Goal: Information Seeking & Learning: Find specific page/section

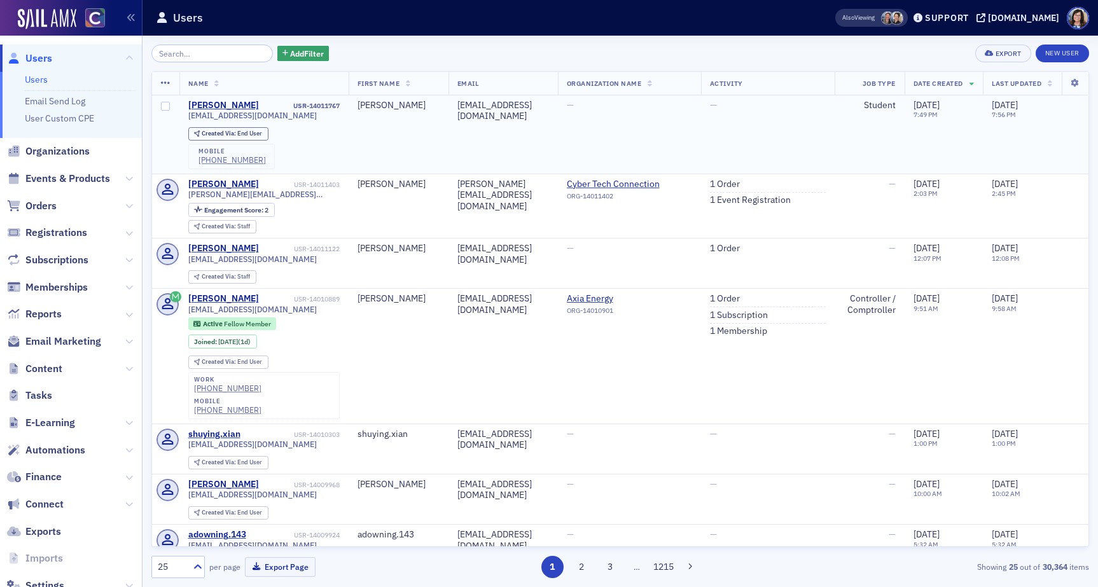
drag, startPoint x: 92, startPoint y: 177, endPoint x: 170, endPoint y: 111, distance: 102.9
click at [92, 177] on span "Events & Products" at bounding box center [67, 179] width 85 height 14
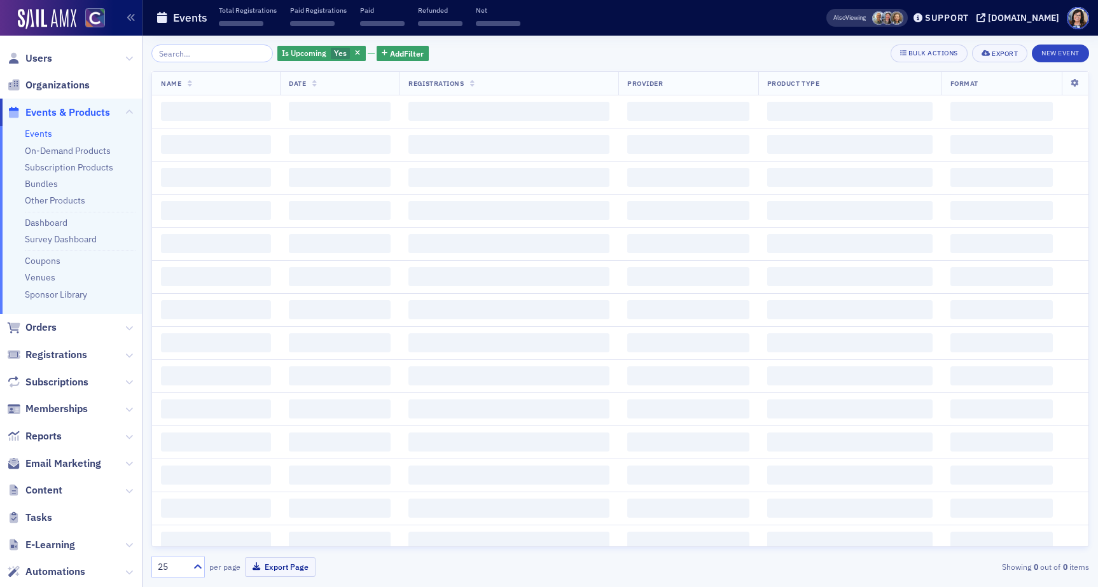
click at [226, 55] on input "search" at bounding box center [211, 54] width 121 height 18
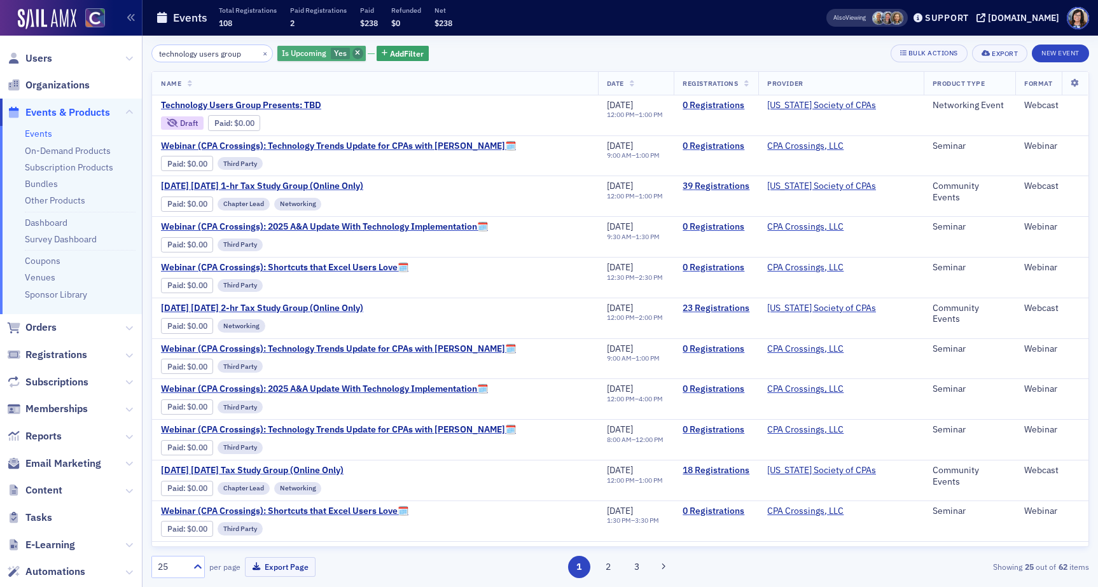
type input "technology users group"
click at [355, 51] on icon "button" at bounding box center [357, 53] width 5 height 7
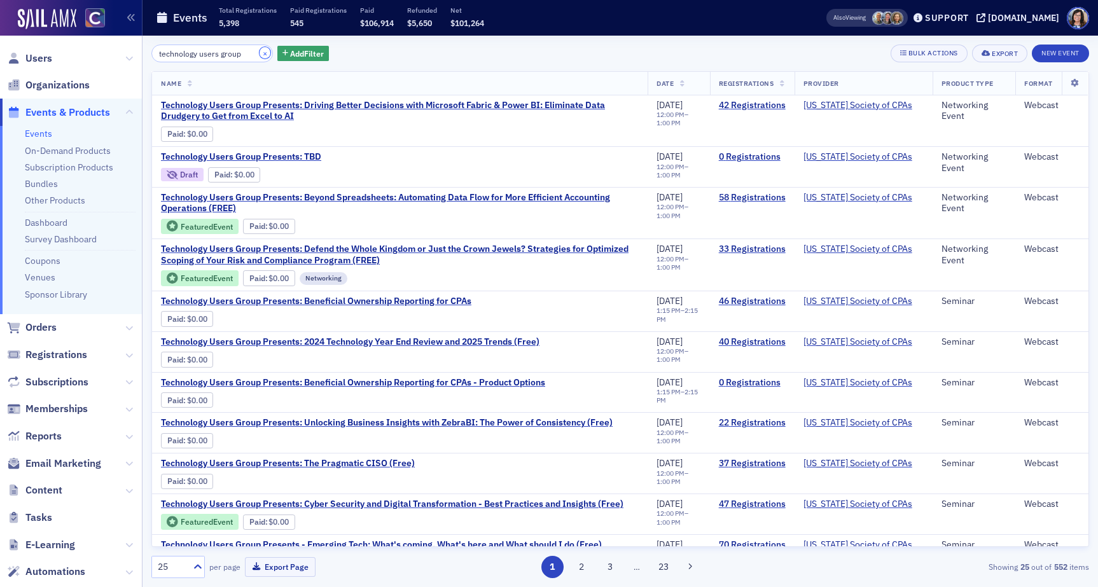
click at [260, 52] on button "×" at bounding box center [265, 52] width 11 height 11
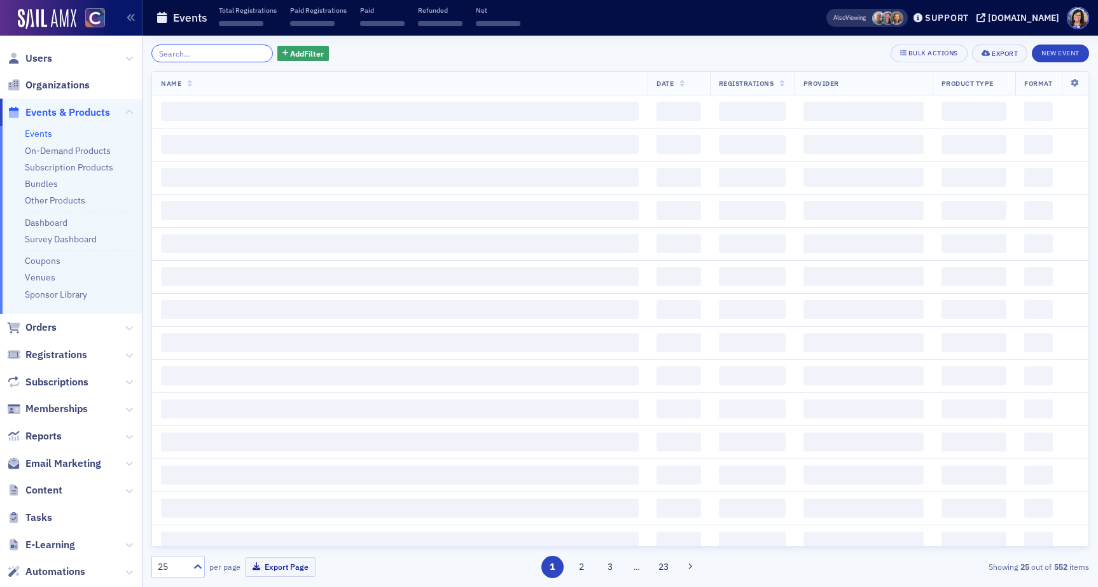
click at [223, 54] on input "search" at bounding box center [211, 54] width 121 height 18
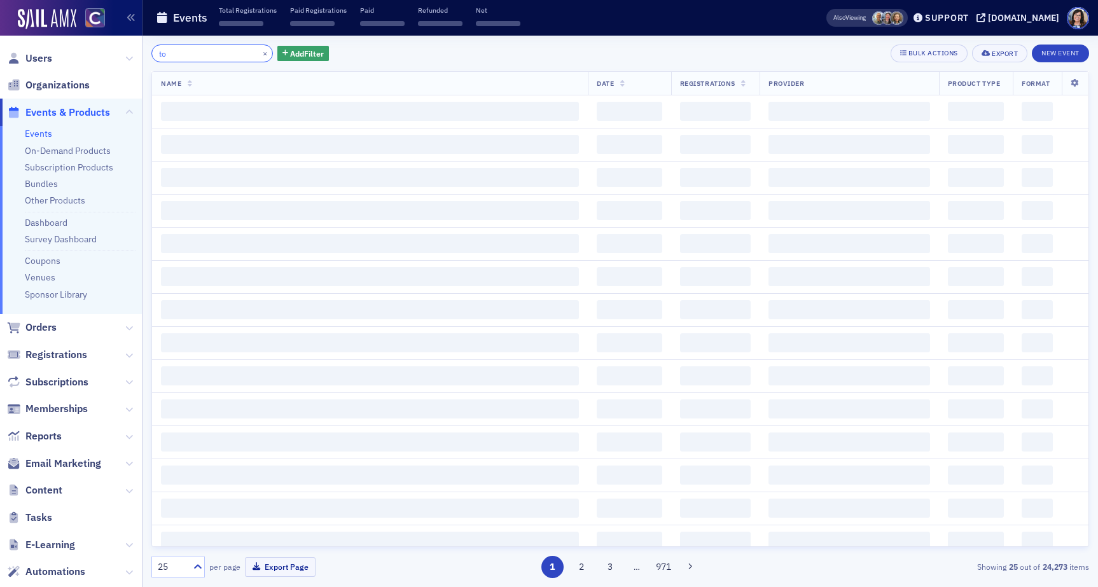
type input "t"
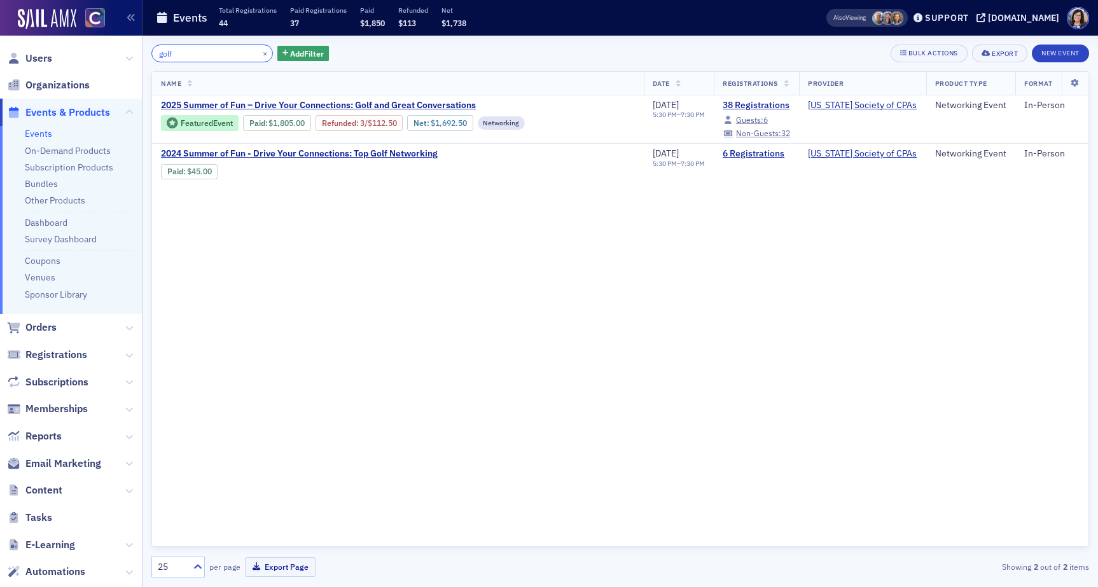
type input "golf"
drag, startPoint x: 248, startPoint y: 53, endPoint x: 228, endPoint y: 53, distance: 19.7
click at [260, 53] on button "×" at bounding box center [265, 52] width 11 height 11
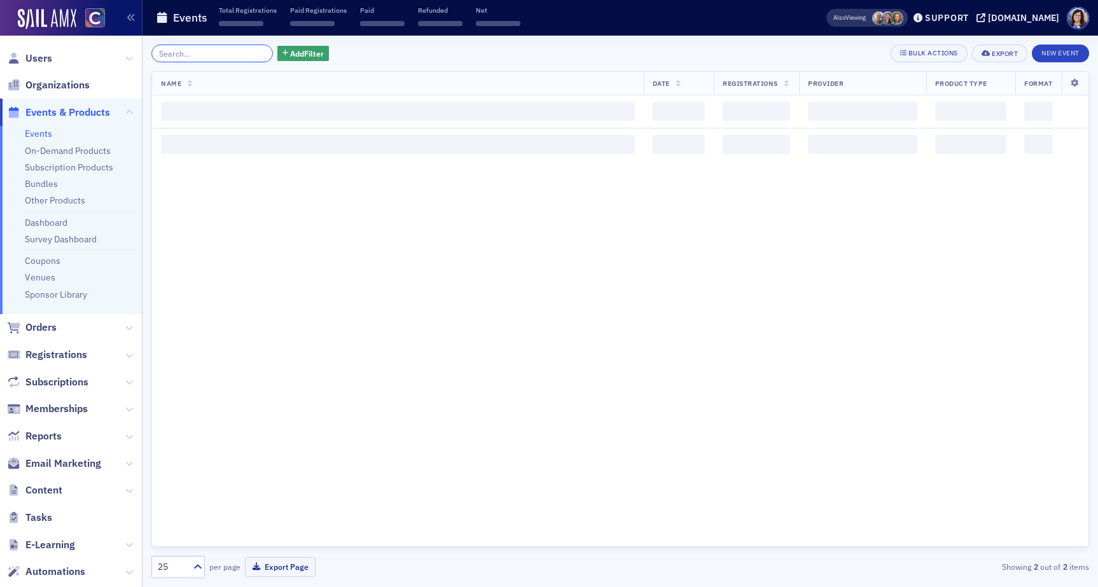
click at [223, 53] on input "search" at bounding box center [211, 54] width 121 height 18
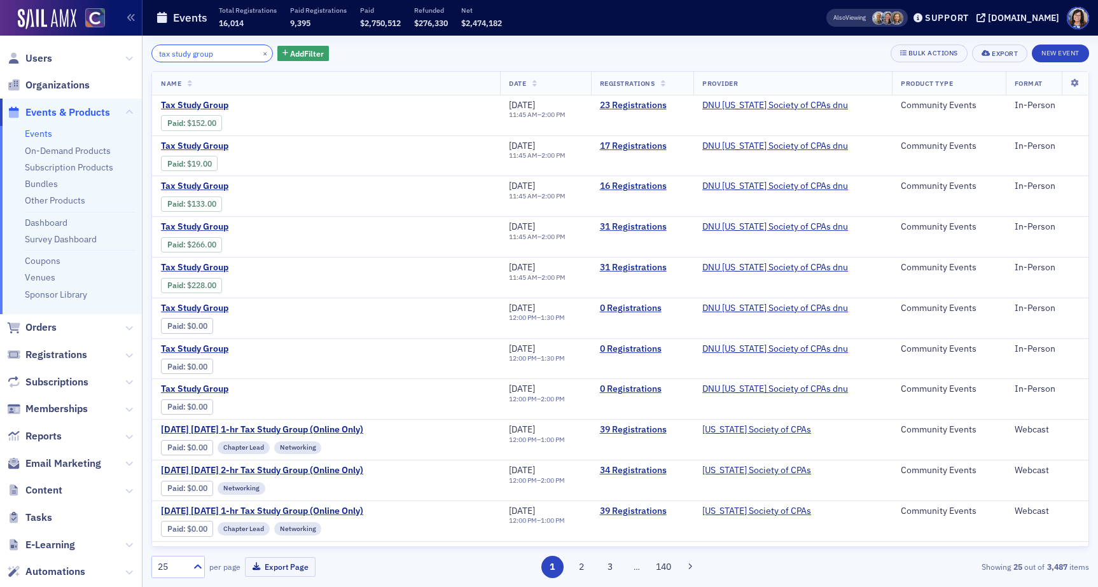
type input "tax study group"
click at [260, 51] on button "×" at bounding box center [265, 52] width 11 height 11
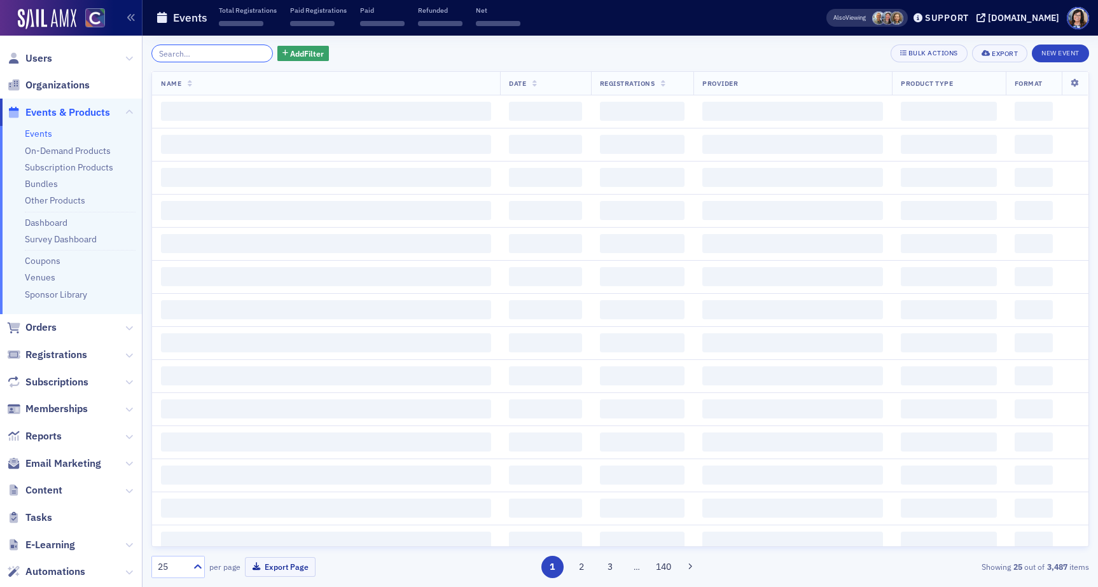
click at [226, 56] on input "search" at bounding box center [211, 54] width 121 height 18
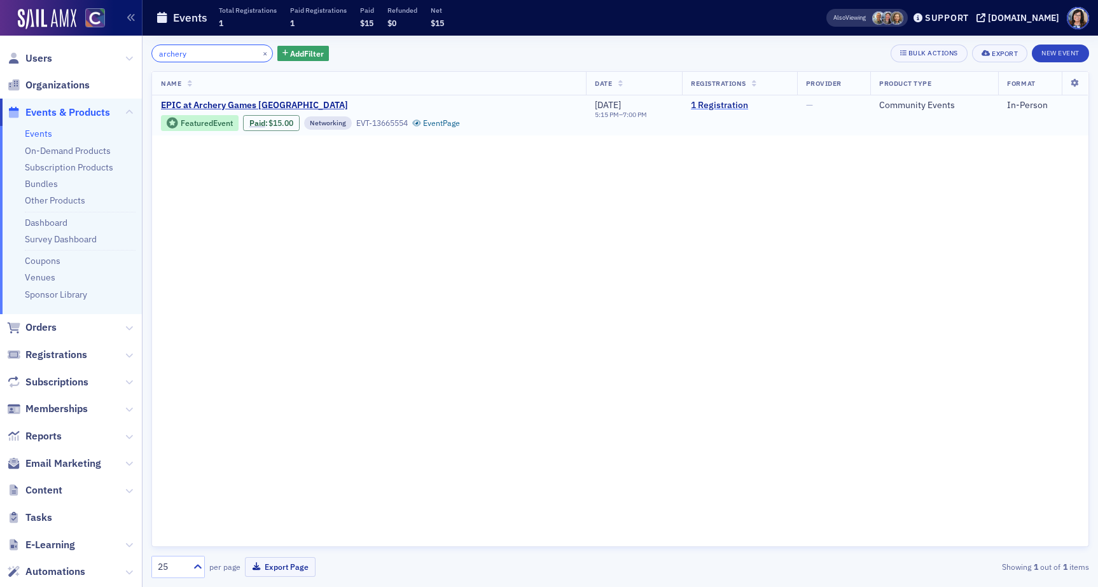
type input "archery"
click at [705, 106] on link "1 Registration" at bounding box center [739, 105] width 97 height 11
drag, startPoint x: 249, startPoint y: 53, endPoint x: 221, endPoint y: 53, distance: 28.0
click at [260, 53] on button "×" at bounding box center [265, 52] width 11 height 11
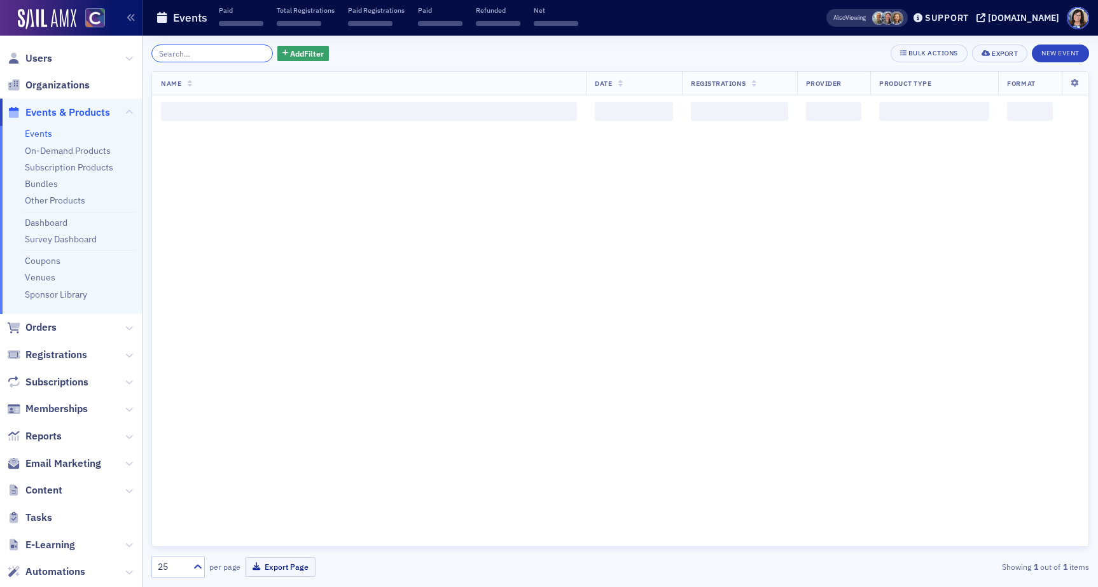
click at [221, 53] on input "search" at bounding box center [211, 54] width 121 height 18
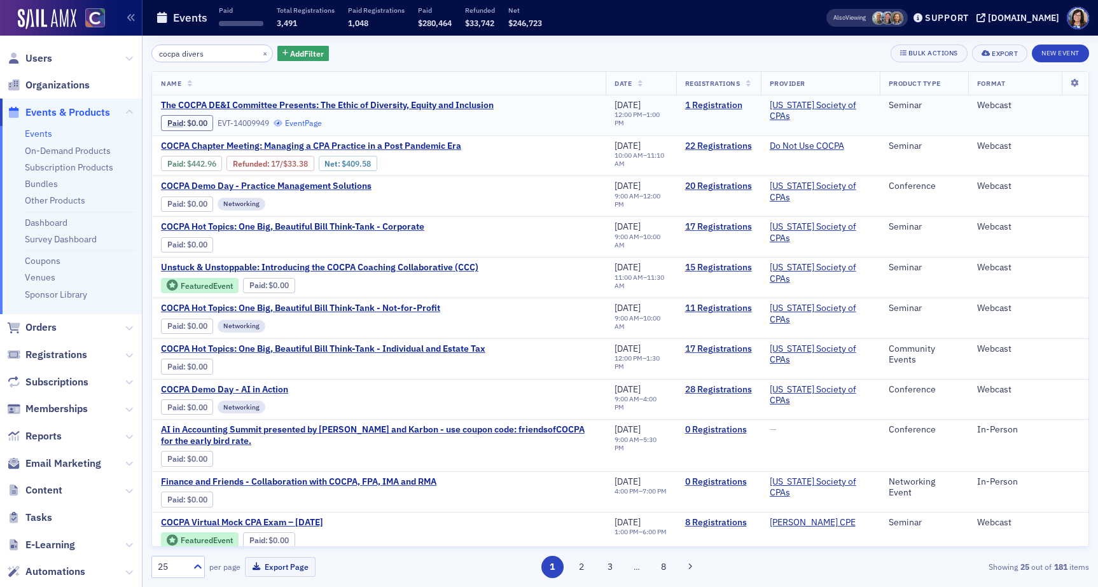
click at [322, 123] on link "Event Page" at bounding box center [298, 123] width 48 height 10
drag, startPoint x: 223, startPoint y: 56, endPoint x: 99, endPoint y: 55, distance: 124.7
click at [99, 55] on div "Users Organizations Events & Products Events On-Demand Products Subscription Pr…" at bounding box center [549, 293] width 1098 height 587
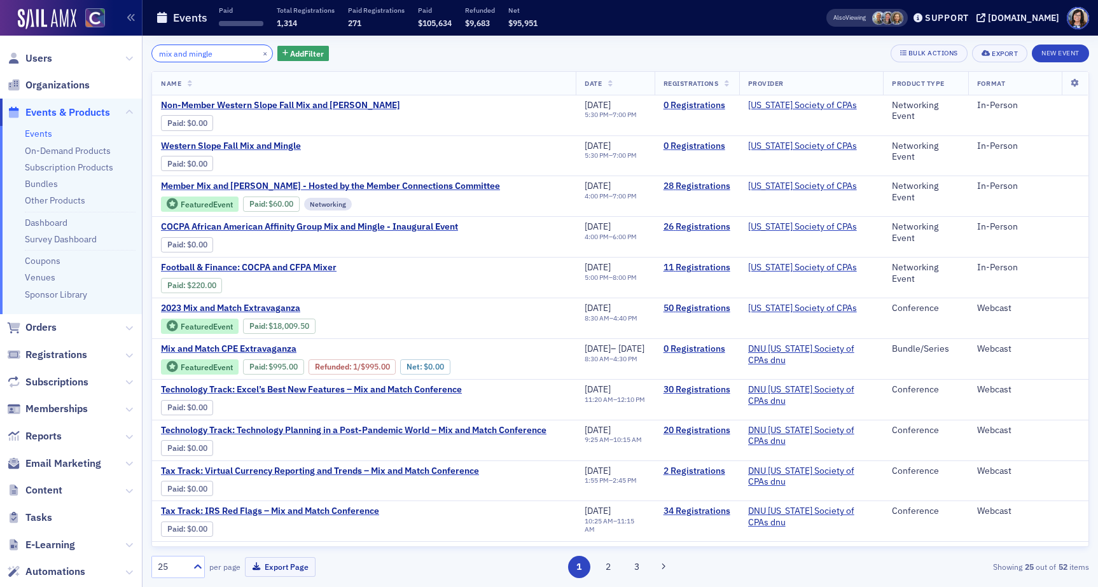
drag, startPoint x: 226, startPoint y: 53, endPoint x: 118, endPoint y: 46, distance: 108.3
click at [118, 47] on div "Users Organizations Events & Products Events On-Demand Products Subscription Pr…" at bounding box center [549, 293] width 1098 height 587
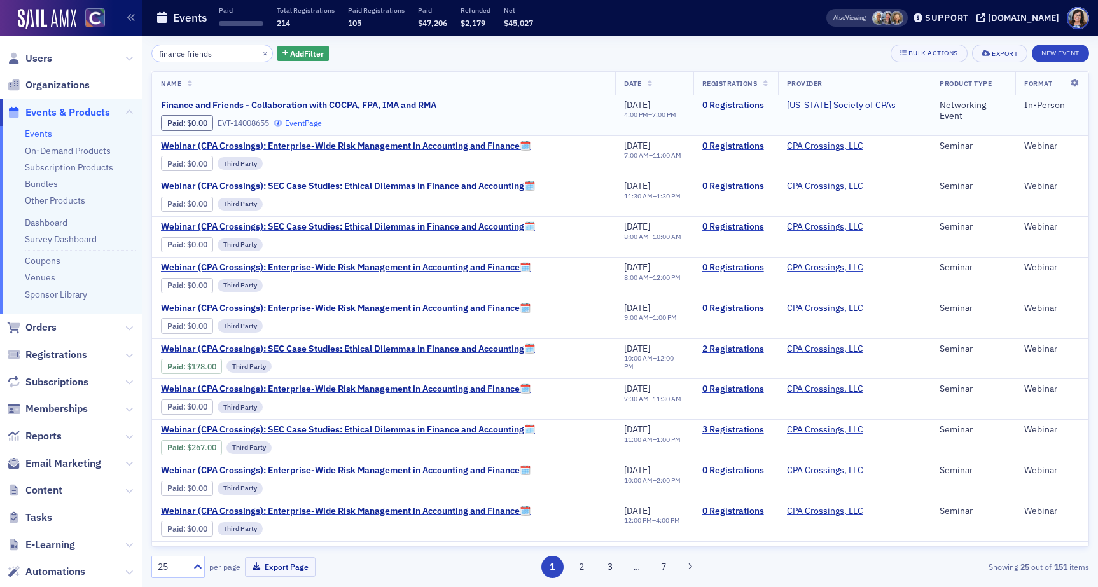
click at [297, 124] on link "Event Page" at bounding box center [298, 123] width 48 height 10
drag, startPoint x: 221, startPoint y: 50, endPoint x: 108, endPoint y: 48, distance: 112.6
click at [108, 48] on div "Users Organizations Events & Products Events On-Demand Products Subscription Pr…" at bounding box center [549, 293] width 1098 height 587
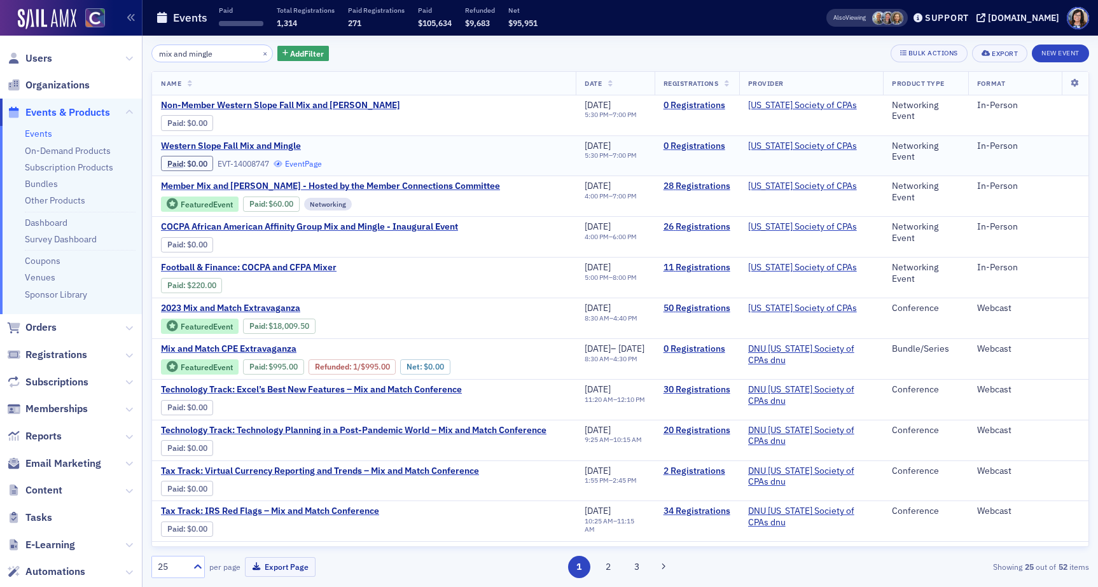
click at [302, 164] on link "Event Page" at bounding box center [298, 164] width 48 height 10
drag, startPoint x: 223, startPoint y: 56, endPoint x: 125, endPoint y: 55, distance: 98.0
click at [125, 55] on div "Users Organizations Events & Products Events On-Demand Products Subscription Pr…" at bounding box center [549, 293] width 1098 height 587
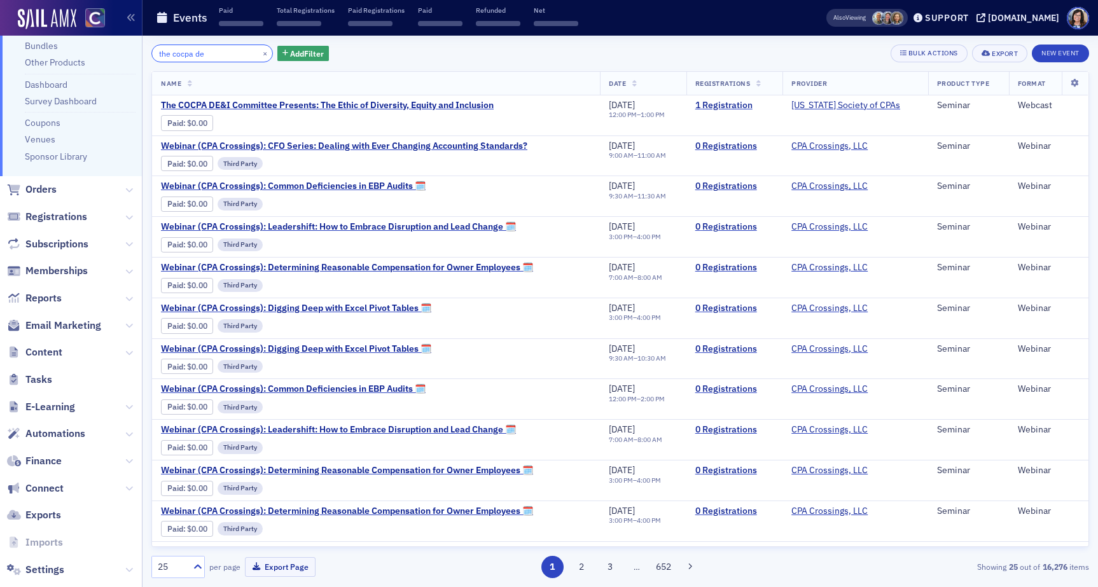
scroll to position [161, 0]
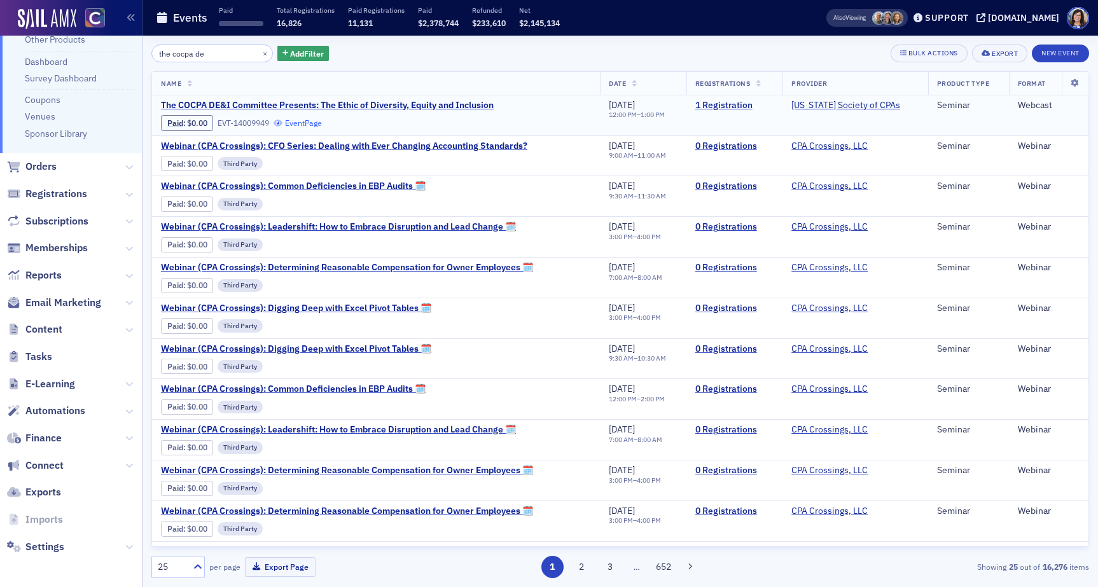
click at [307, 126] on link "Event Page" at bounding box center [298, 123] width 48 height 10
drag, startPoint x: 155, startPoint y: 48, endPoint x: 118, endPoint y: 50, distance: 36.9
click at [118, 50] on div "Users Organizations Events & Products Events On-Demand Products Subscription Pr…" at bounding box center [549, 293] width 1098 height 587
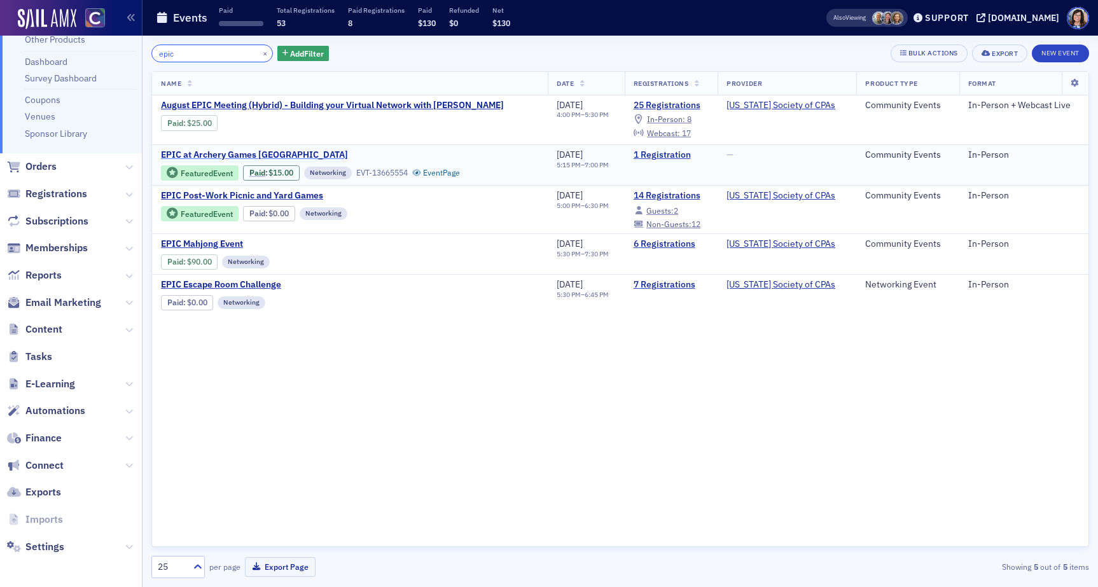
type input "epic"
click at [242, 155] on span "EPIC at Archery Games [GEOGRAPHIC_DATA]" at bounding box center [268, 154] width 214 height 11
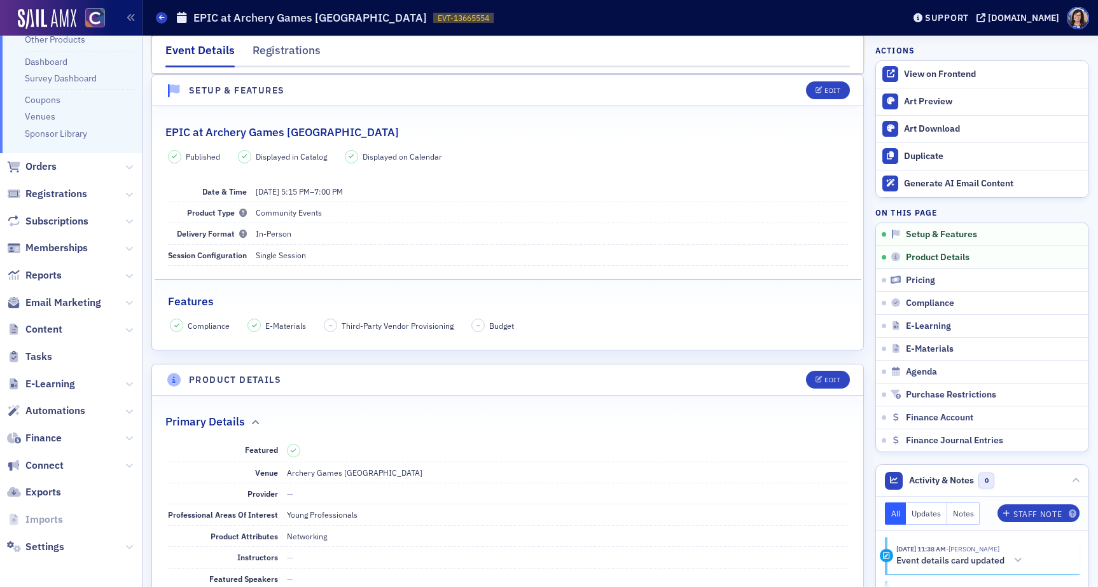
scroll to position [69, 0]
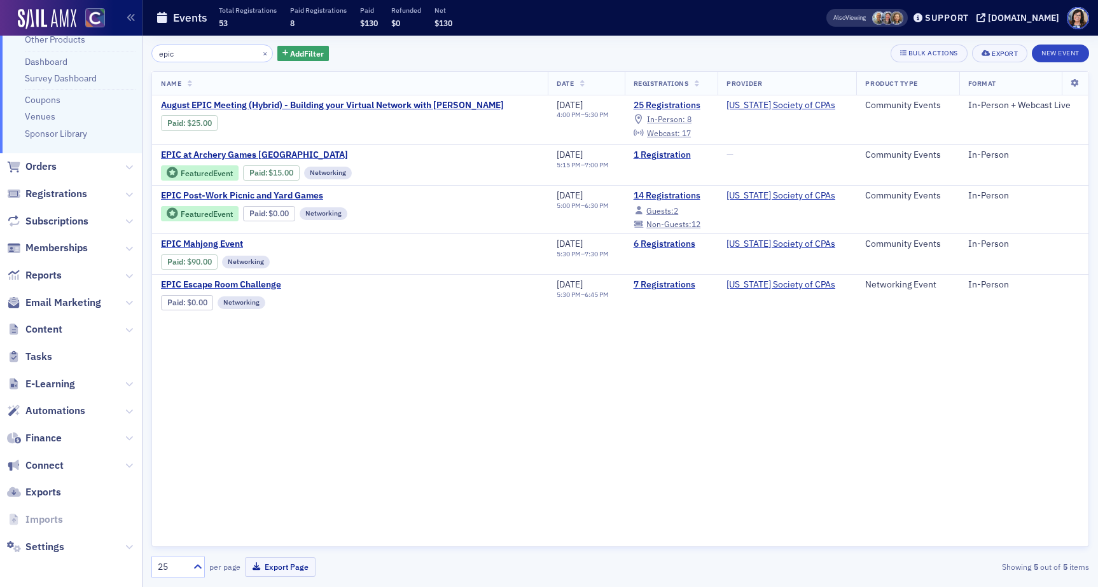
drag, startPoint x: 156, startPoint y: 52, endPoint x: 134, endPoint y: 52, distance: 22.9
click at [134, 52] on div "Users Organizations Events & Products Events On-Demand Products Subscription Pr…" at bounding box center [549, 293] width 1098 height 587
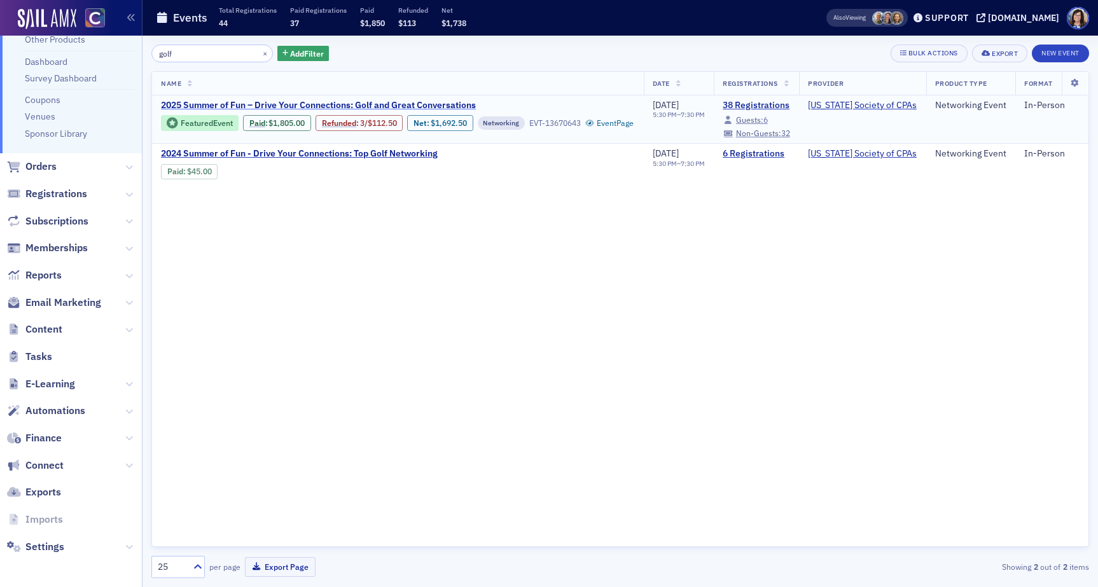
type input "golf"
click at [275, 101] on span "2025 Summer of Fun – Drive Your Connections: Golf and Great Conversations" at bounding box center [318, 105] width 315 height 11
